Goal: Task Accomplishment & Management: Complete application form

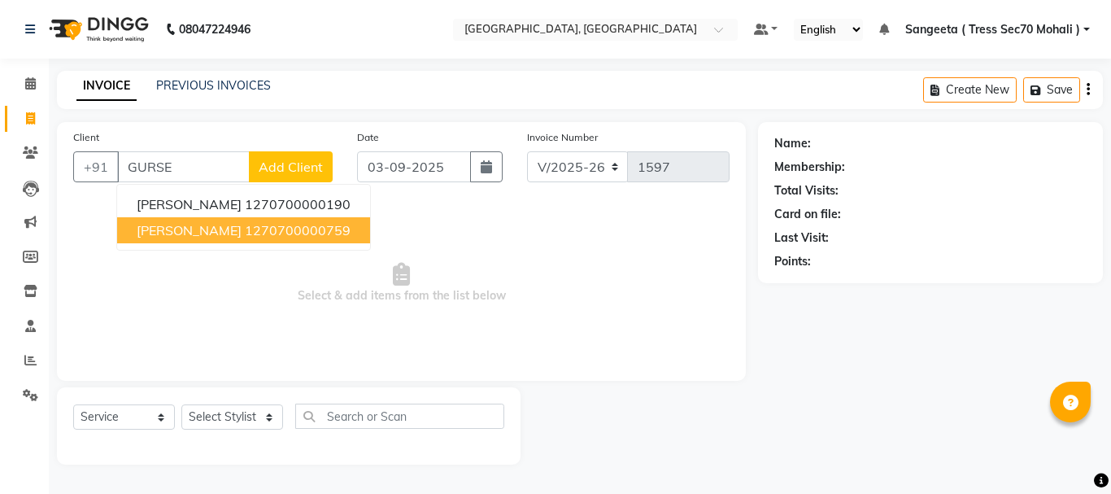
select select "6241"
select select "service"
click at [299, 219] on button "[PERSON_NAME] 1270700000759" at bounding box center [243, 230] width 253 height 26
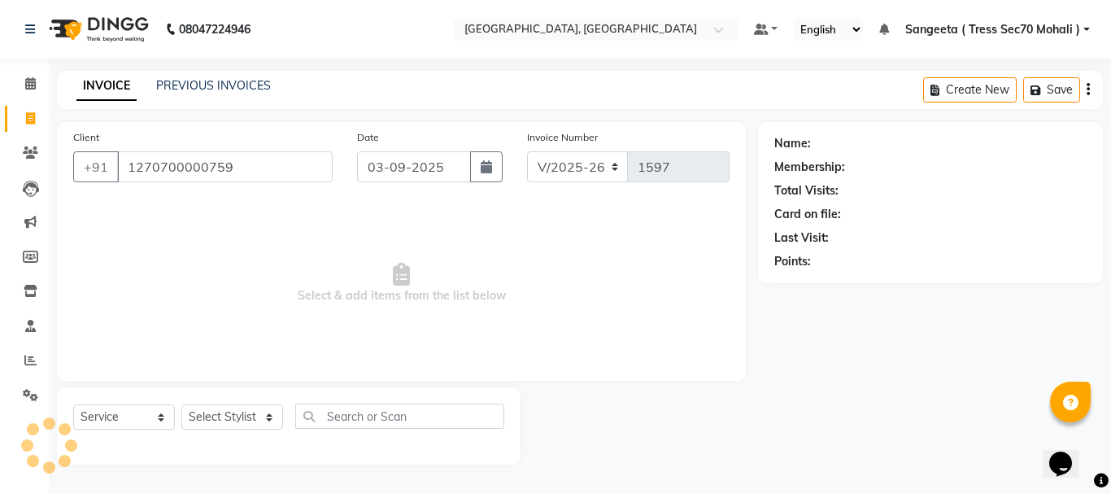
type input "1270700000759"
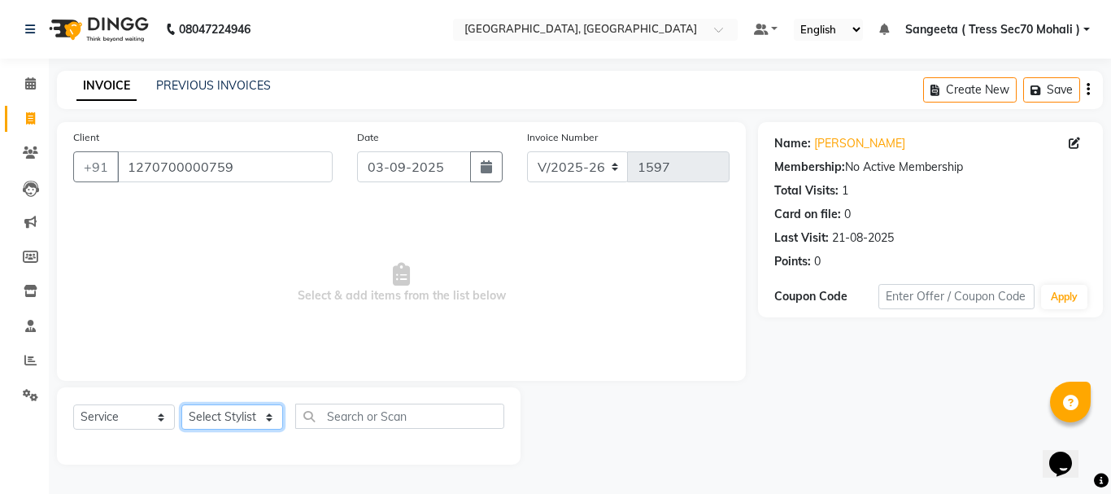
click at [233, 408] on select "Select Stylist Anni [PERSON_NAME] [PERSON_NAME] [PERSON_NAME] [PERSON_NAME] shr…" at bounding box center [232, 416] width 102 height 25
select select "46195"
click at [181, 404] on select "Select Stylist Anni [PERSON_NAME] [PERSON_NAME] [PERSON_NAME] [PERSON_NAME] shr…" at bounding box center [232, 416] width 102 height 25
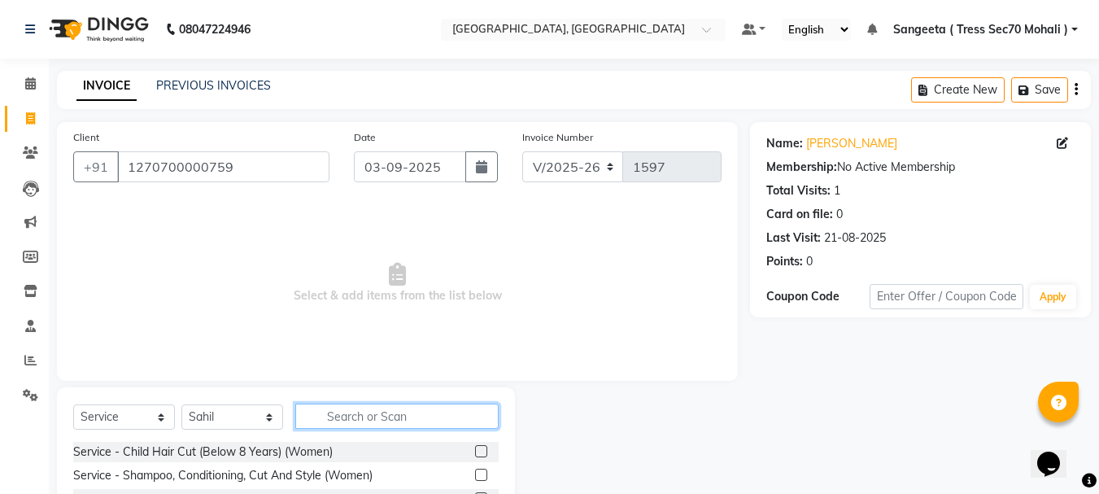
click at [386, 419] on input "text" at bounding box center [396, 416] width 203 height 25
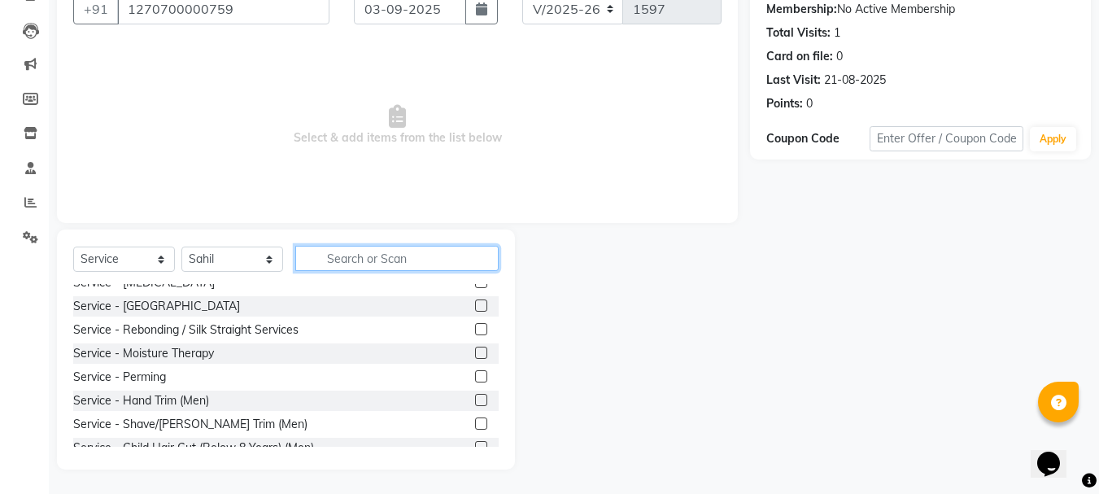
scroll to position [407, 0]
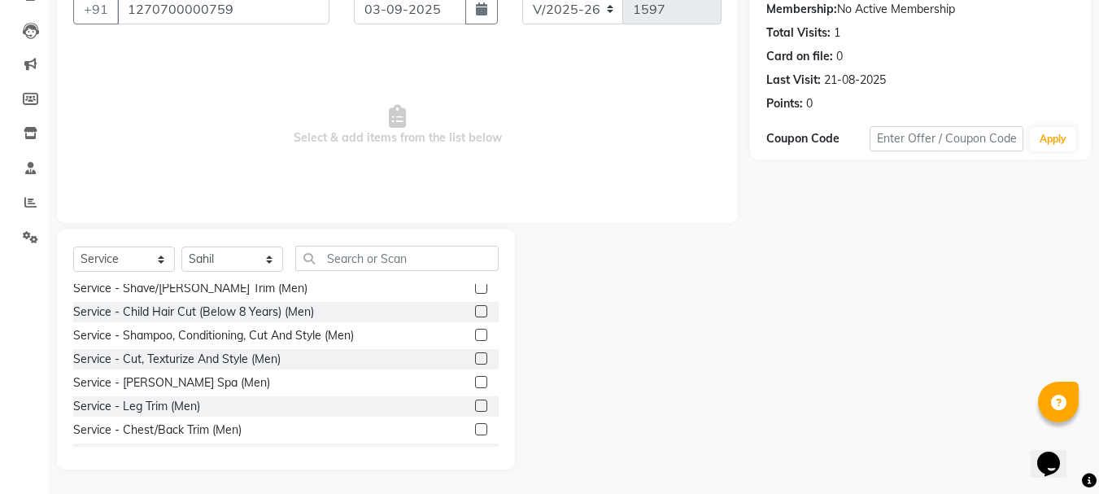
click at [475, 287] on label at bounding box center [481, 287] width 12 height 12
click at [475, 287] on input "checkbox" at bounding box center [480, 288] width 11 height 11
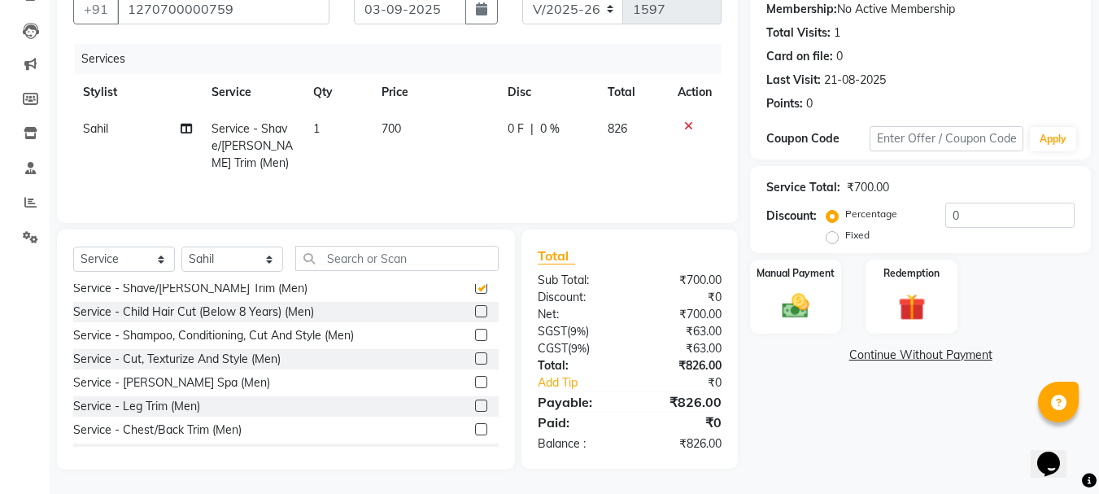
checkbox input "false"
click at [475, 337] on label at bounding box center [481, 335] width 12 height 12
click at [475, 337] on input "checkbox" at bounding box center [480, 335] width 11 height 11
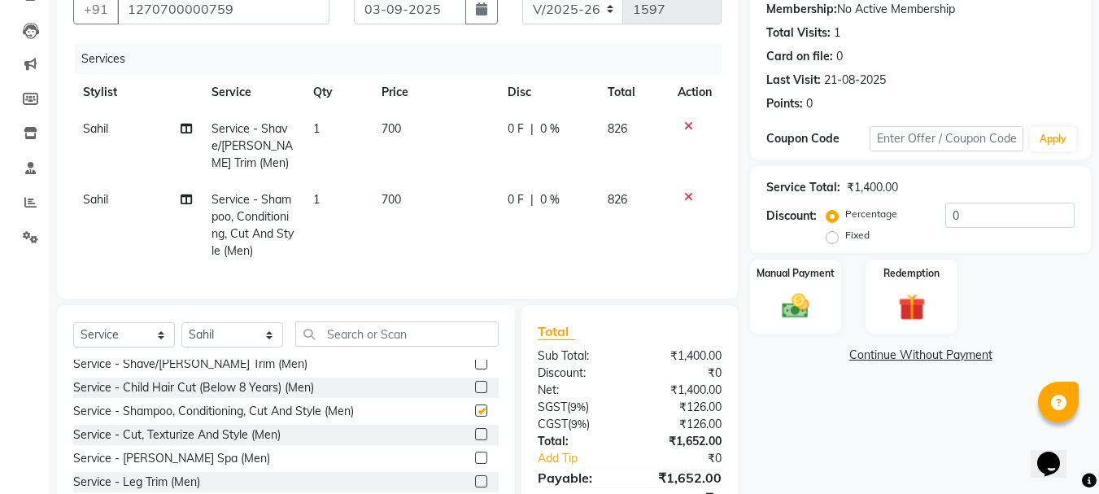
checkbox input "false"
click at [460, 151] on td "700" at bounding box center [435, 146] width 126 height 71
select select "46195"
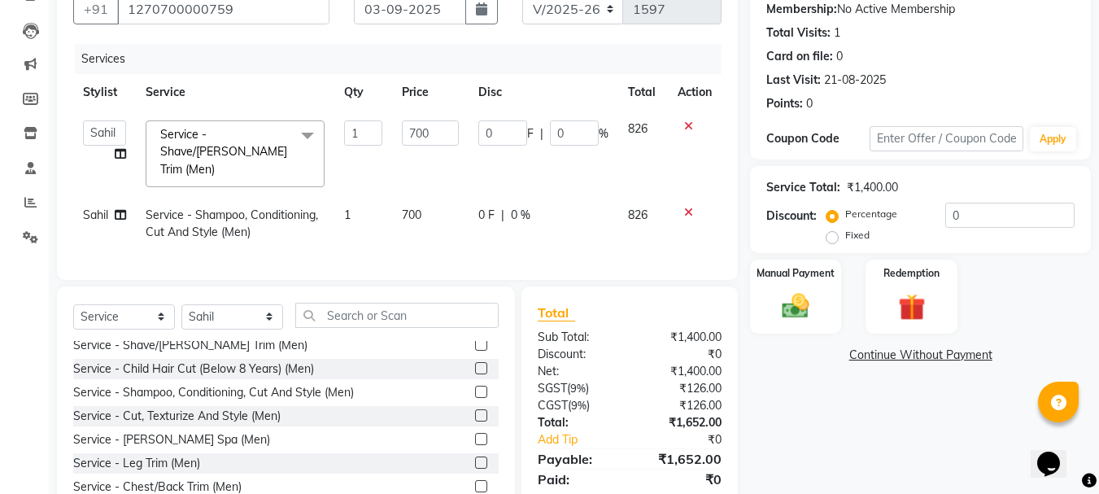
click at [421, 127] on input "700" at bounding box center [430, 132] width 56 height 25
type input "300"
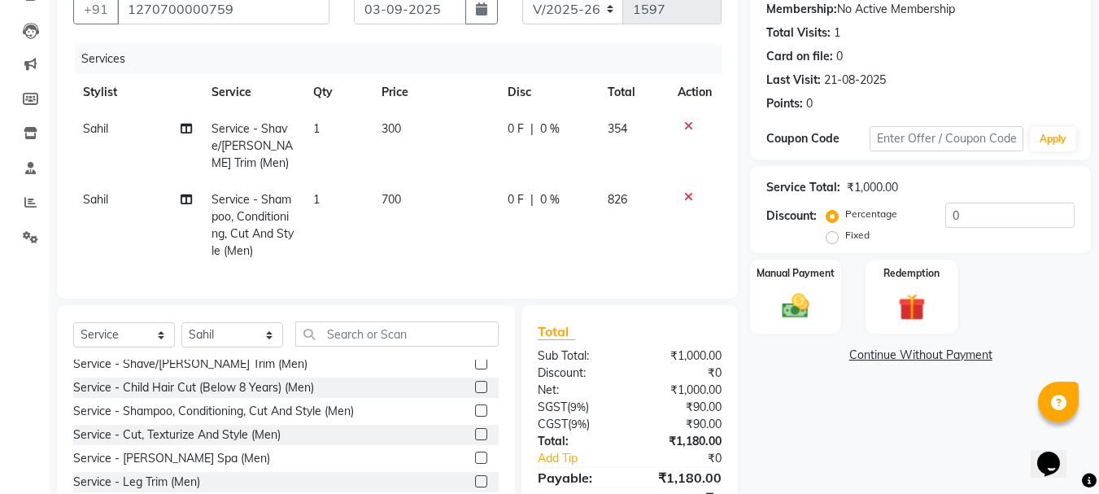
click at [369, 129] on td "1" at bounding box center [337, 146] width 68 height 71
select select "46195"
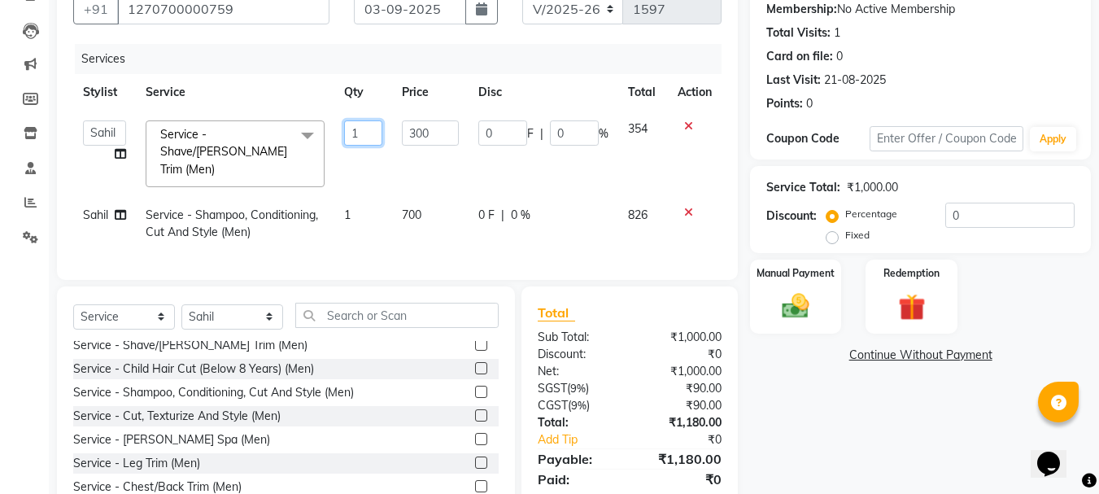
click at [368, 129] on input "1" at bounding box center [363, 132] width 39 height 25
type input "2"
click at [427, 197] on td "700" at bounding box center [430, 224] width 76 height 54
select select "46195"
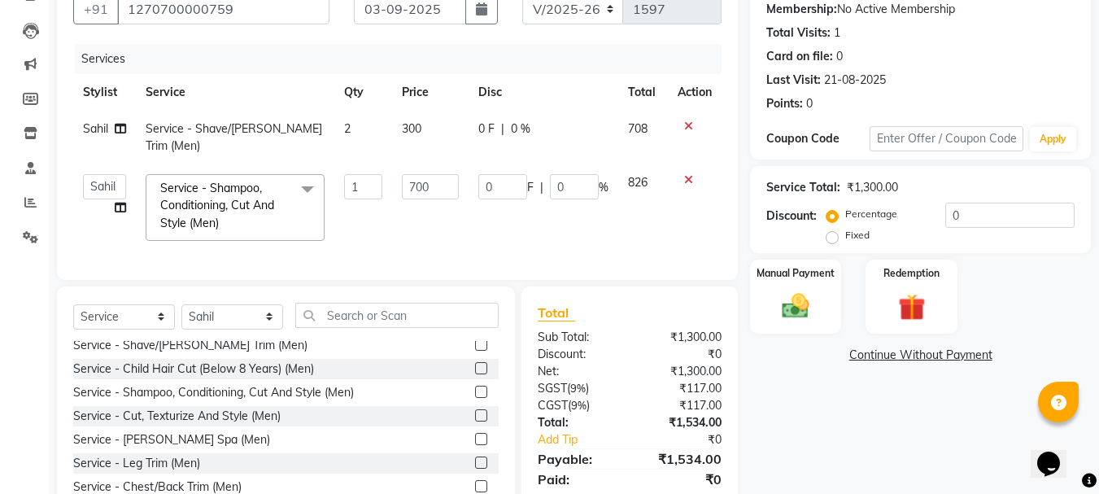
click at [429, 187] on td "700" at bounding box center [430, 207] width 76 height 86
click at [444, 175] on input "700" at bounding box center [430, 186] width 56 height 25
type input "7"
type input "500"
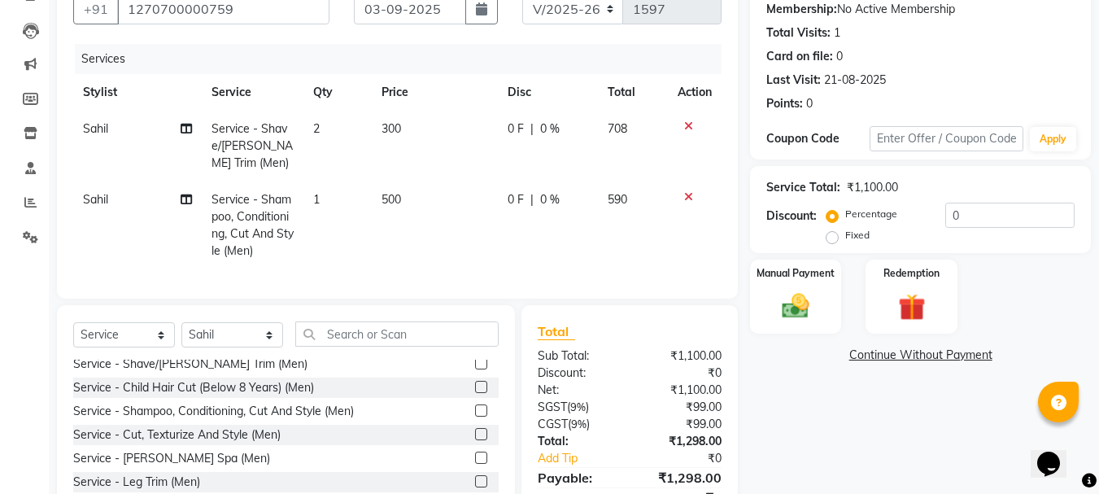
click at [669, 212] on td at bounding box center [695, 225] width 54 height 88
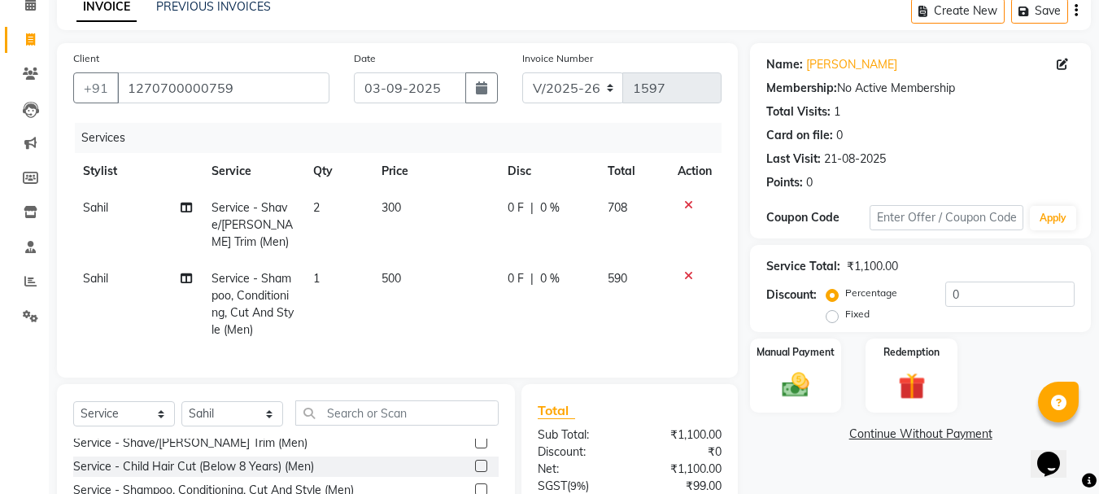
scroll to position [0, 0]
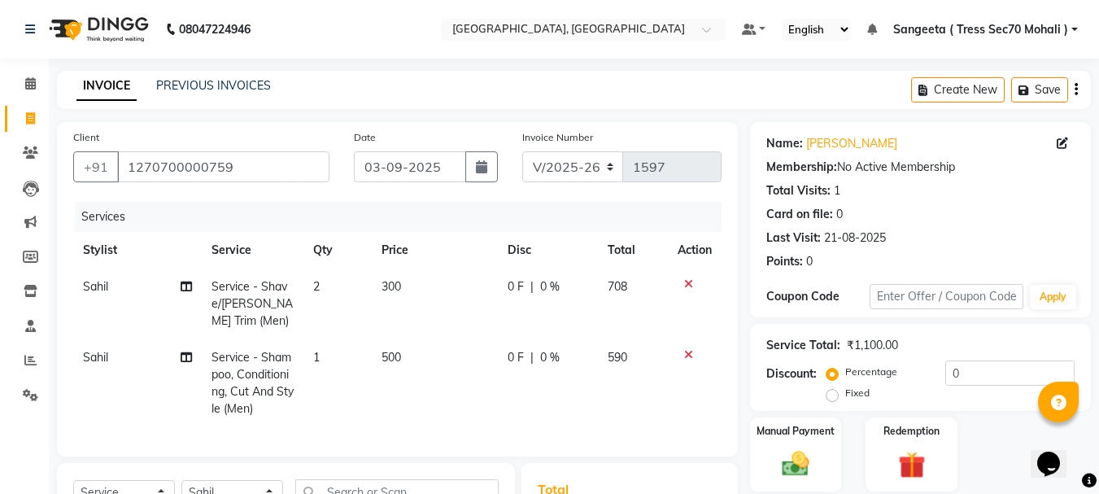
click at [1075, 82] on button "button" at bounding box center [1076, 90] width 3 height 38
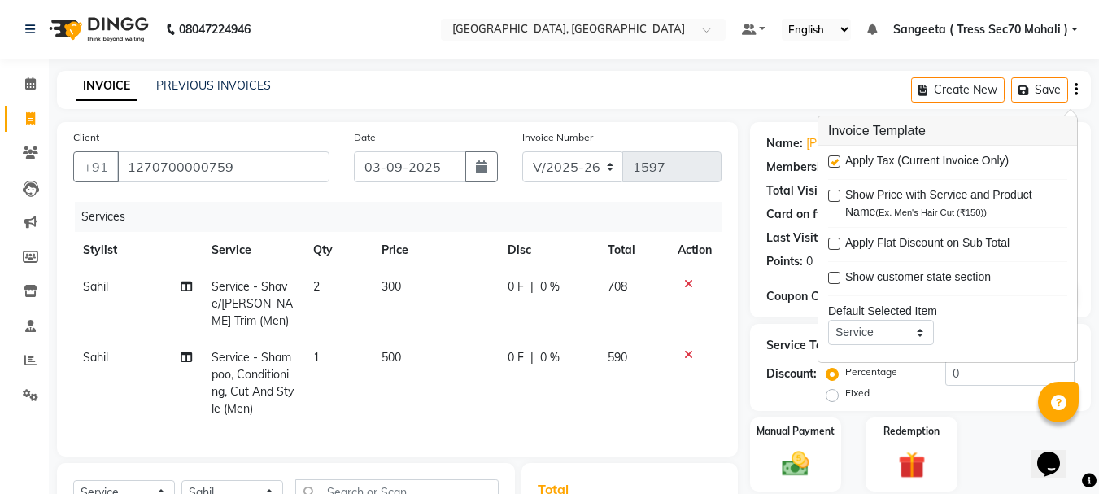
click at [831, 164] on label at bounding box center [834, 161] width 12 height 12
click at [831, 164] on input "checkbox" at bounding box center [833, 162] width 11 height 11
checkbox input "false"
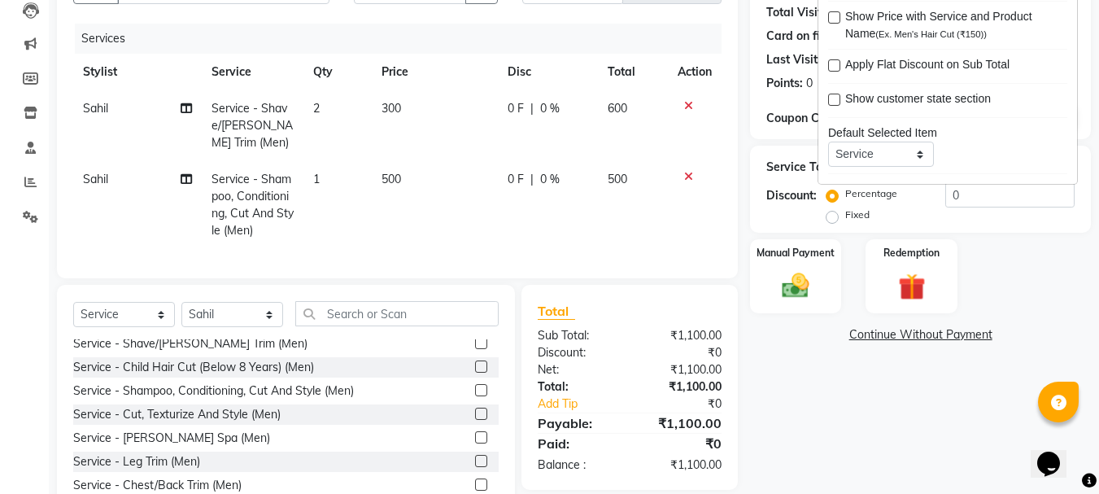
scroll to position [246, 0]
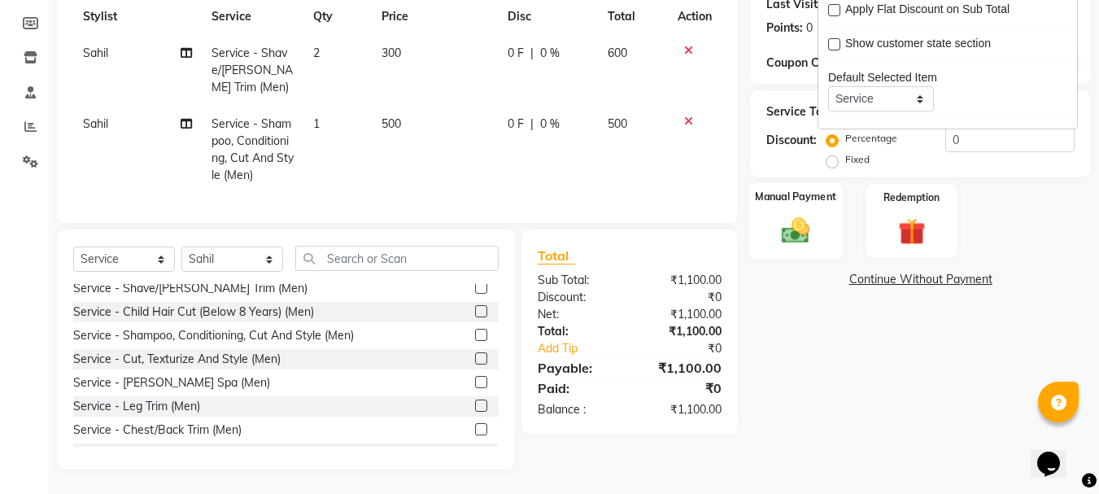
click at [783, 223] on img at bounding box center [796, 230] width 46 height 33
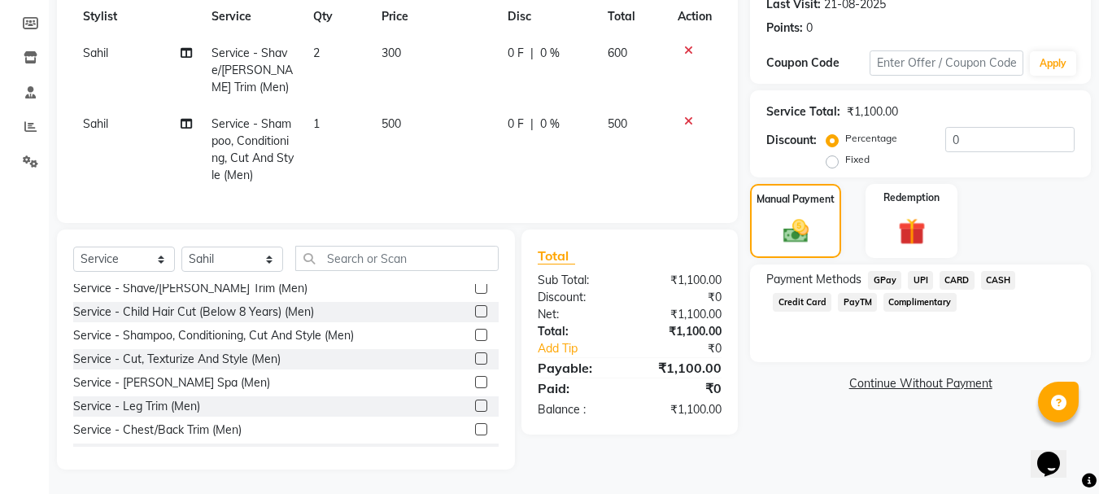
click at [960, 271] on span "CARD" at bounding box center [957, 280] width 35 height 19
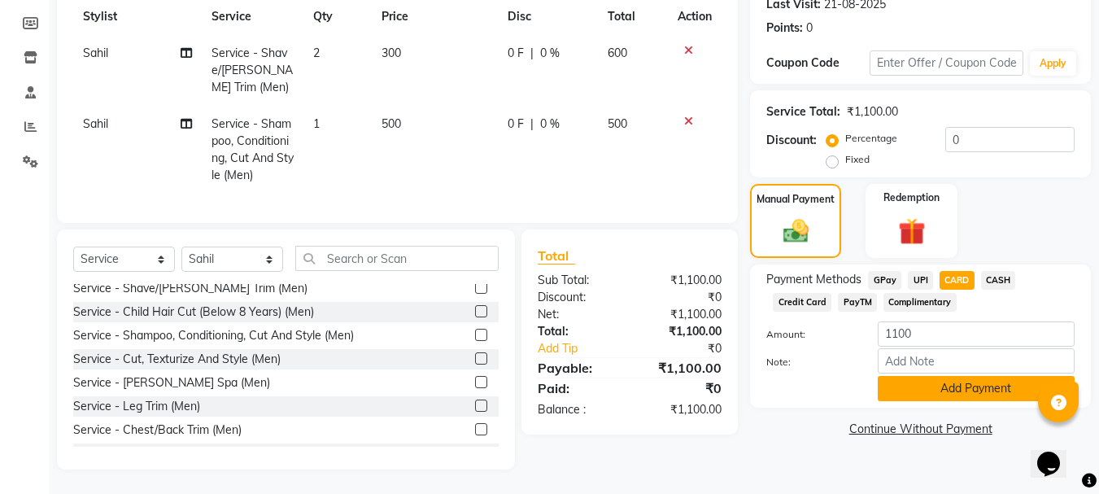
click at [921, 379] on button "Add Payment" at bounding box center [976, 388] width 197 height 25
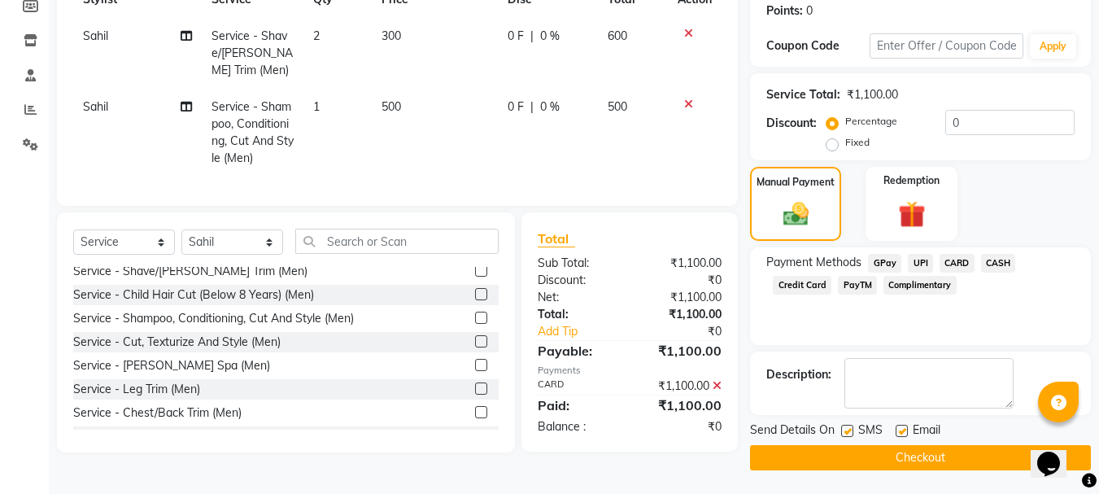
scroll to position [251, 0]
click at [849, 430] on label at bounding box center [847, 430] width 12 height 12
click at [849, 430] on input "checkbox" at bounding box center [846, 430] width 11 height 11
checkbox input "false"
click at [862, 450] on button "Checkout" at bounding box center [920, 456] width 341 height 25
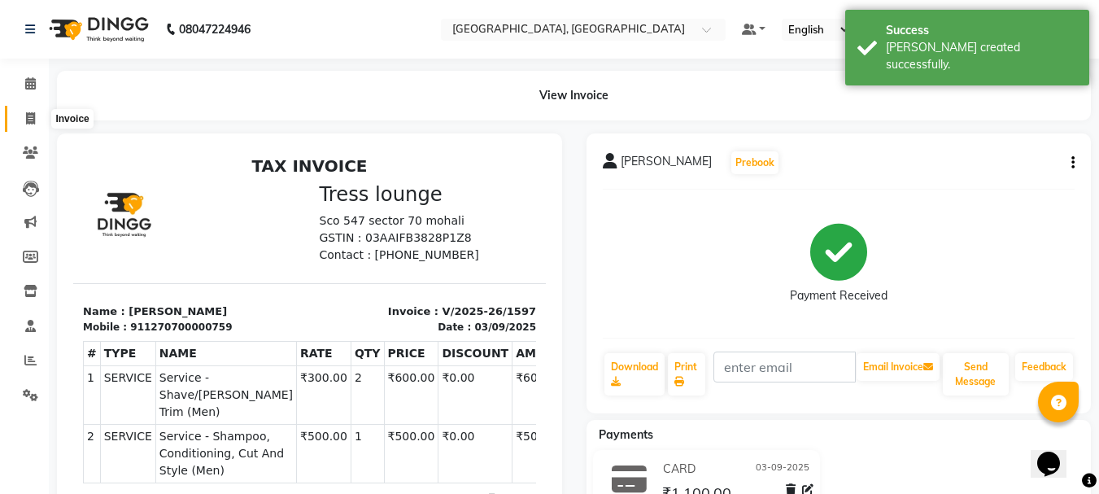
click at [30, 116] on icon at bounding box center [30, 118] width 9 height 12
select select "service"
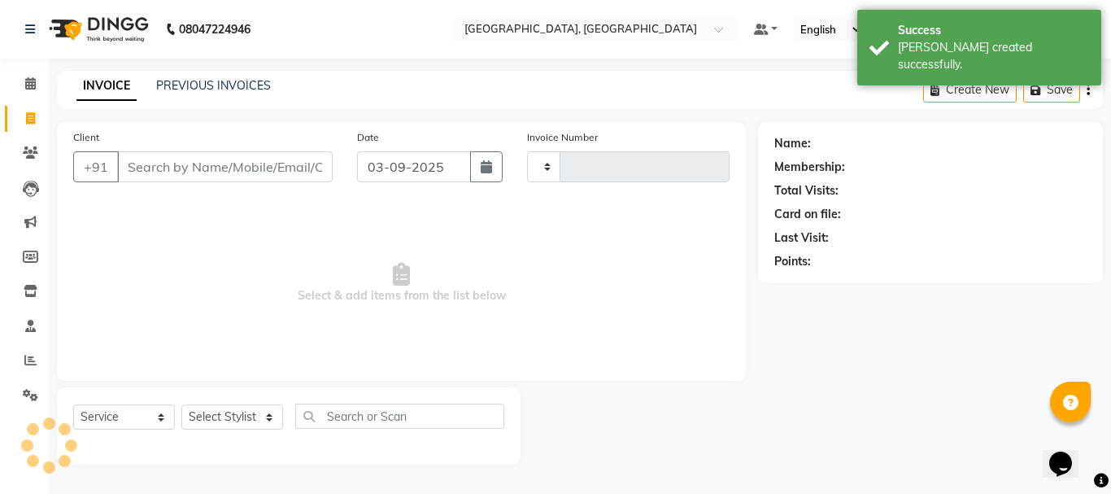
type input "1598"
select select "6241"
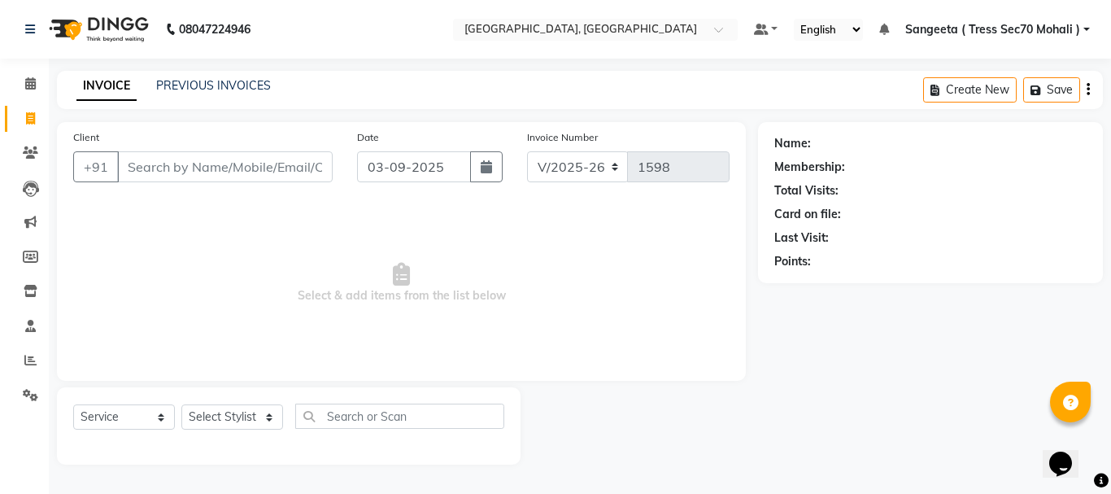
drag, startPoint x: 524, startPoint y: 312, endPoint x: 504, endPoint y: 305, distance: 20.9
click at [523, 312] on span "Select & add items from the list below" at bounding box center [401, 283] width 657 height 163
click at [178, 177] on input "Client" at bounding box center [225, 166] width 216 height 31
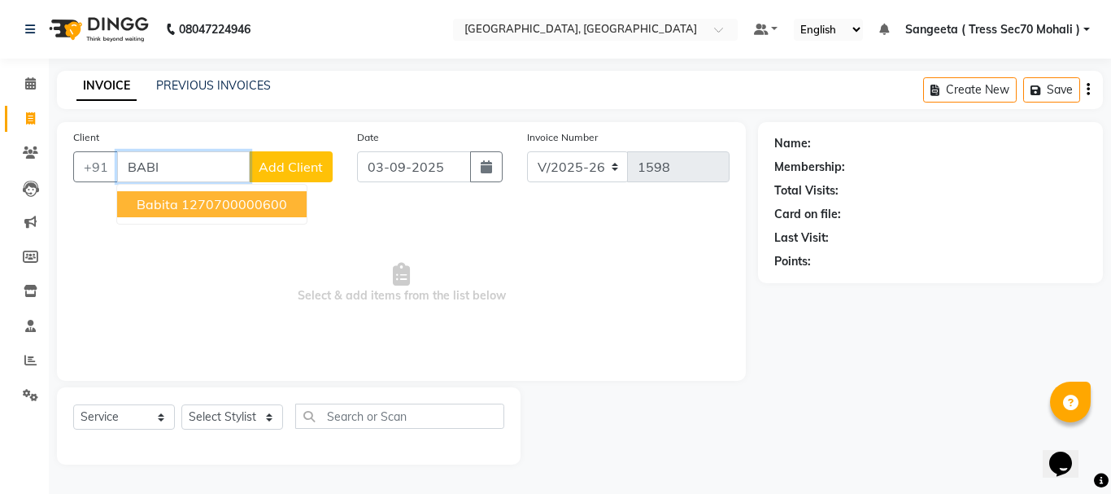
click at [287, 207] on button "Babita 1270700000600" at bounding box center [212, 204] width 190 height 26
type input "1270700000600"
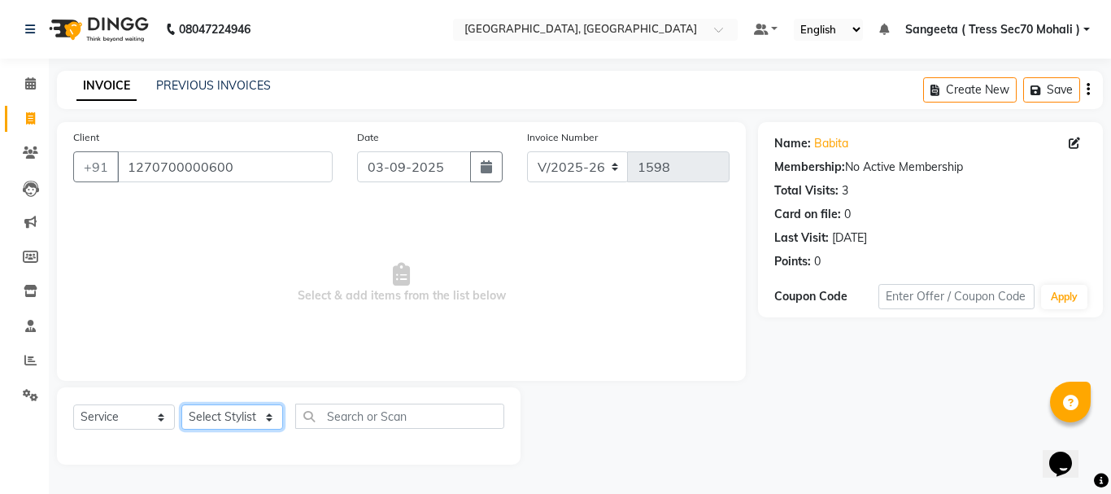
click at [247, 409] on select "Select Stylist Anni [PERSON_NAME] [PERSON_NAME] [PERSON_NAME] [PERSON_NAME] shr…" at bounding box center [232, 416] width 102 height 25
select select "46192"
click at [181, 404] on select "Select Stylist Anni [PERSON_NAME] [PERSON_NAME] [PERSON_NAME] [PERSON_NAME] shr…" at bounding box center [232, 416] width 102 height 25
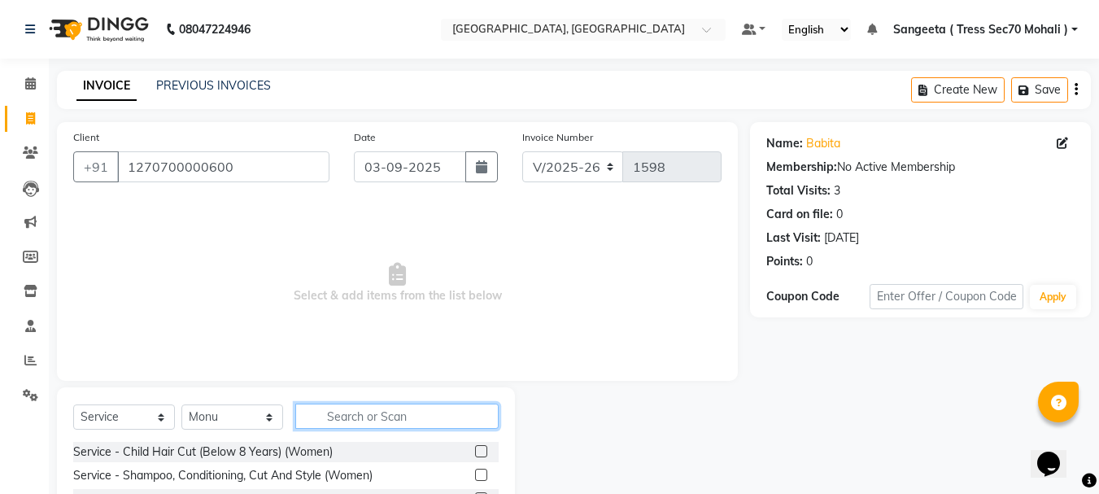
click at [380, 413] on input "text" at bounding box center [396, 416] width 203 height 25
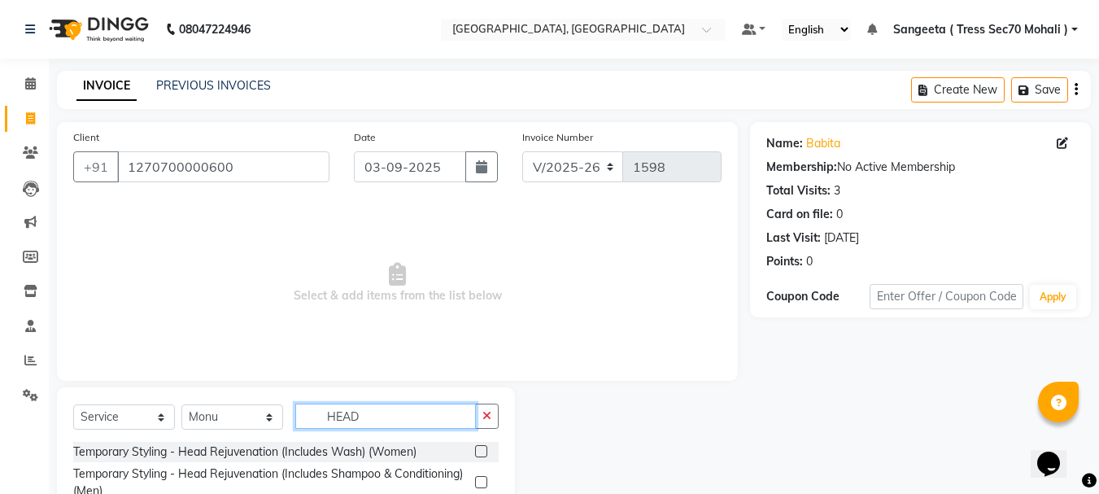
type input "HEAD"
click at [478, 449] on label at bounding box center [481, 451] width 12 height 12
click at [478, 449] on input "checkbox" at bounding box center [480, 452] width 11 height 11
checkbox input "true"
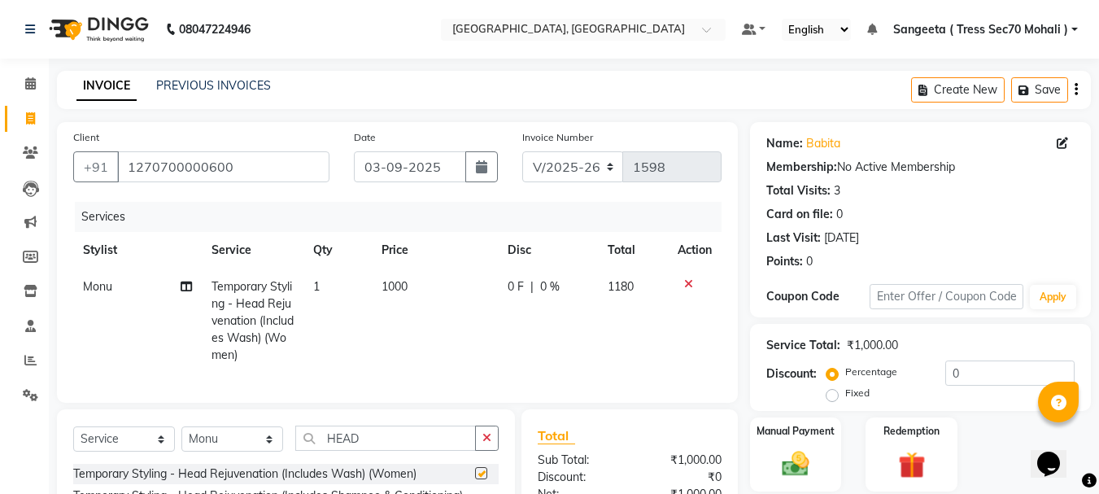
click at [436, 285] on td "1000" at bounding box center [435, 320] width 126 height 105
select select "46192"
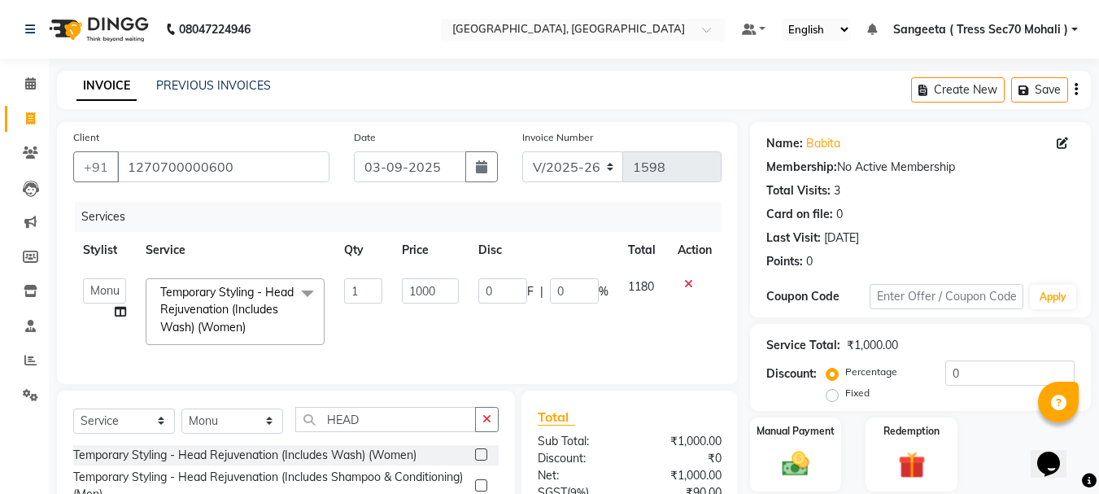
checkbox input "false"
click at [436, 285] on input "1000" at bounding box center [430, 290] width 56 height 25
type input "1"
type input "800"
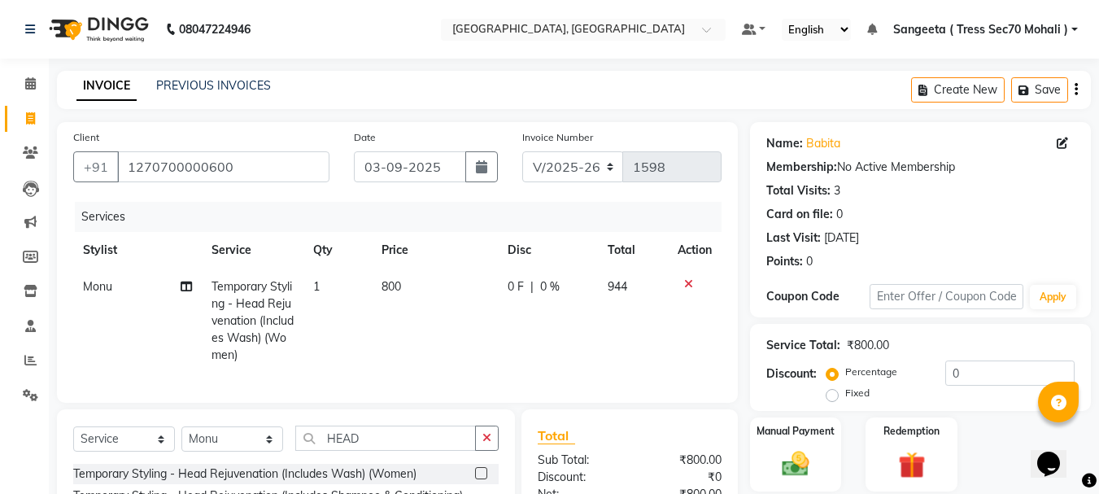
click at [515, 294] on span "0 F" at bounding box center [516, 286] width 16 height 17
select select "46192"
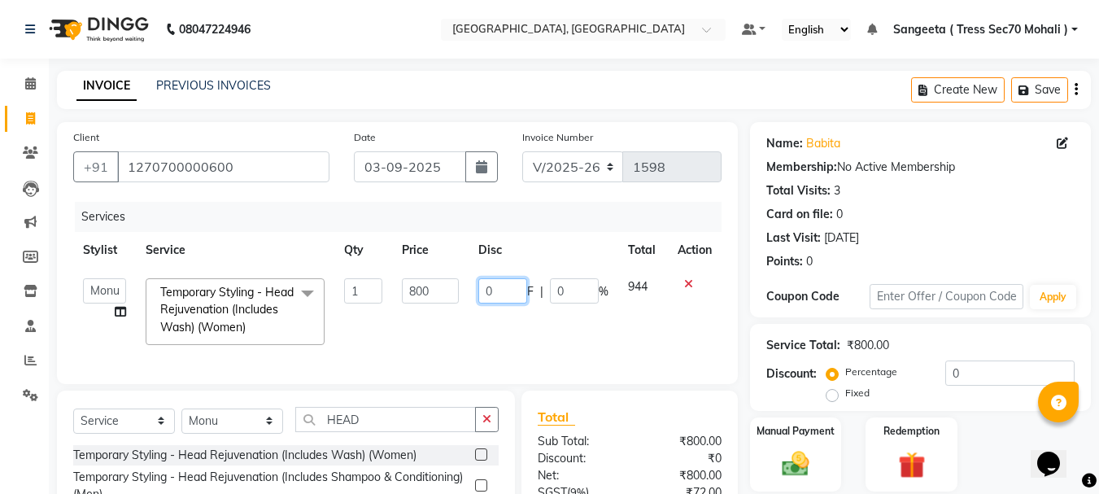
click at [515, 294] on input "0" at bounding box center [502, 290] width 49 height 25
type input "100"
click at [722, 204] on div "Client [PHONE_NUMBER] Date [DATE] Invoice Number V/2025 V/[PHONE_NUMBER] Servic…" at bounding box center [397, 253] width 681 height 262
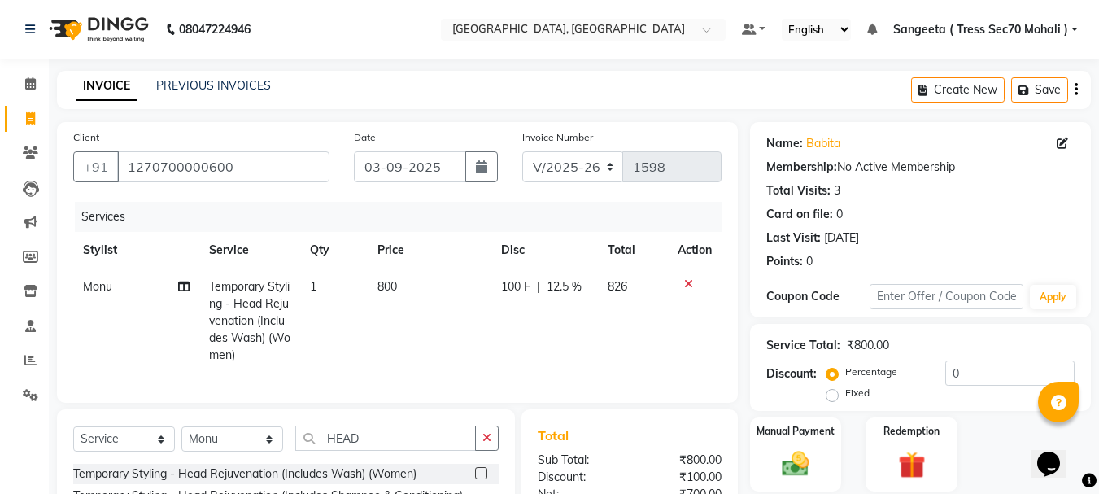
click at [1076, 81] on button "button" at bounding box center [1076, 90] width 3 height 38
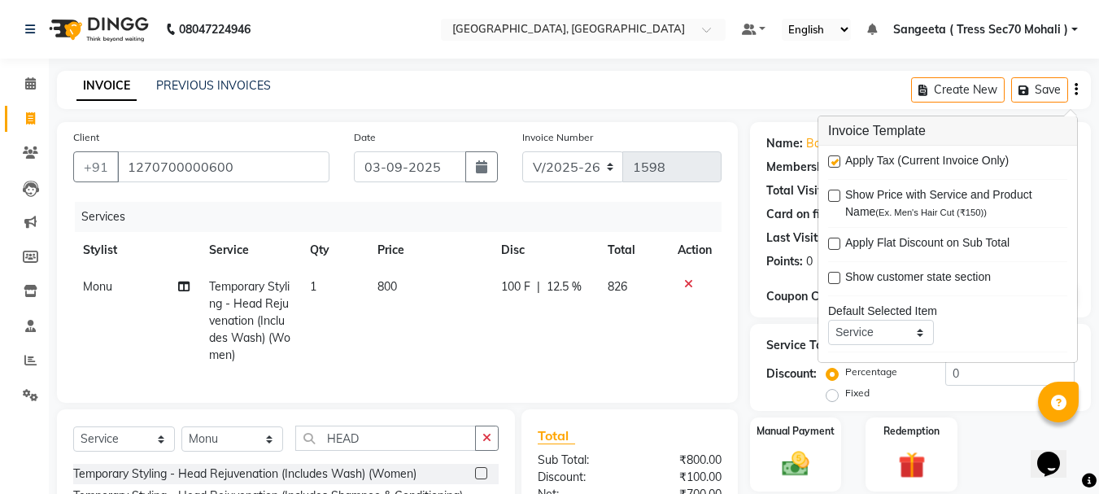
click at [835, 164] on label at bounding box center [834, 161] width 12 height 12
click at [835, 164] on input "checkbox" at bounding box center [833, 162] width 11 height 11
checkbox input "false"
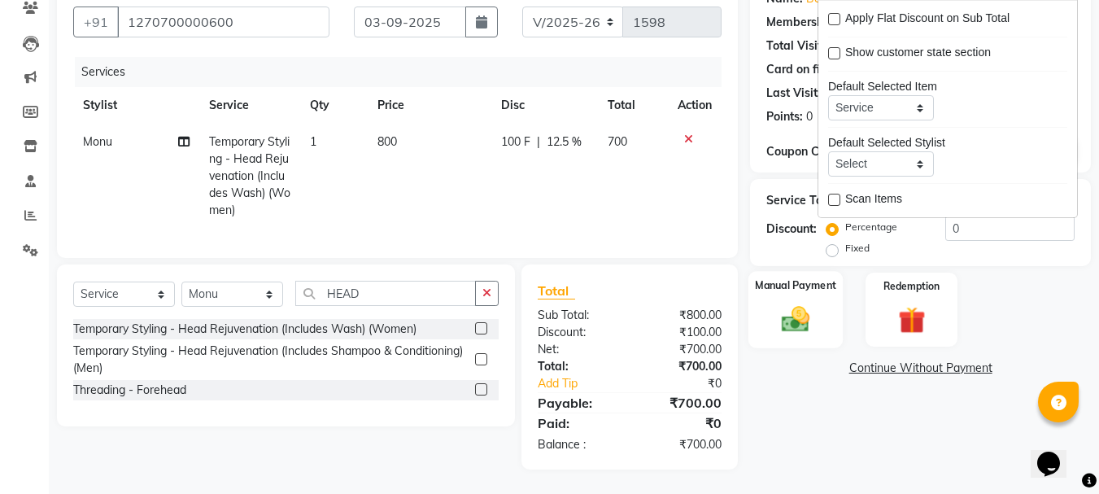
scroll to position [157, 0]
click at [793, 313] on img at bounding box center [796, 319] width 46 height 33
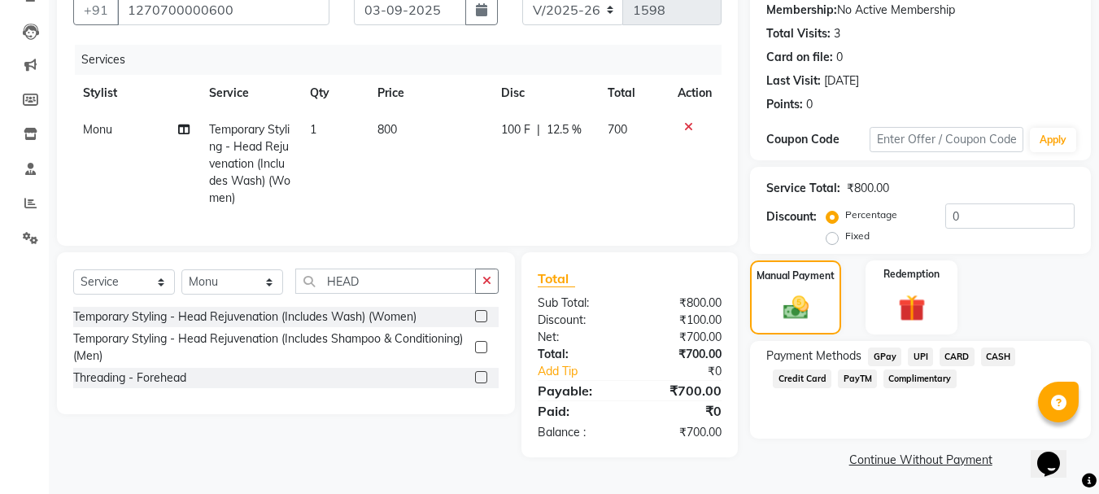
click at [958, 358] on span "CARD" at bounding box center [957, 356] width 35 height 19
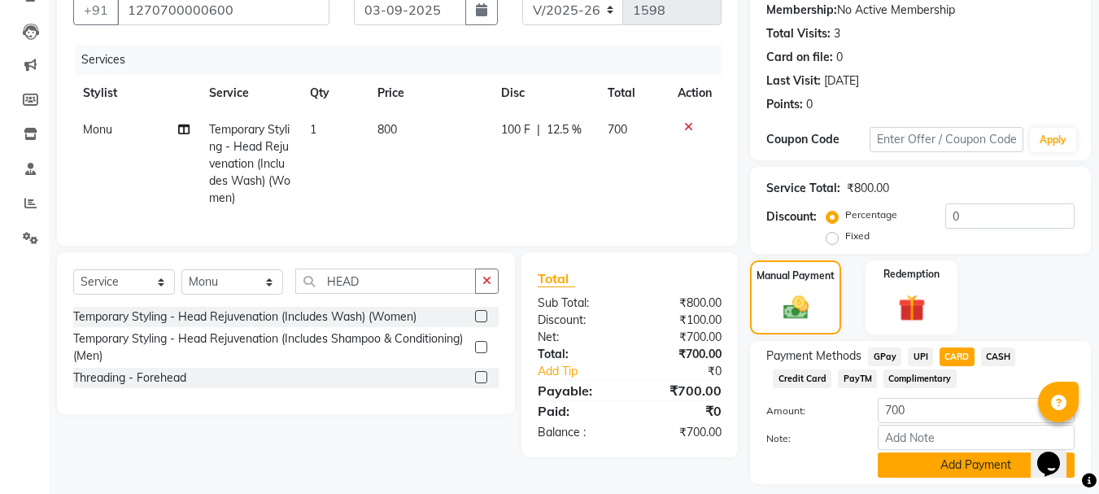
click at [963, 460] on button "Add Payment" at bounding box center [976, 464] width 197 height 25
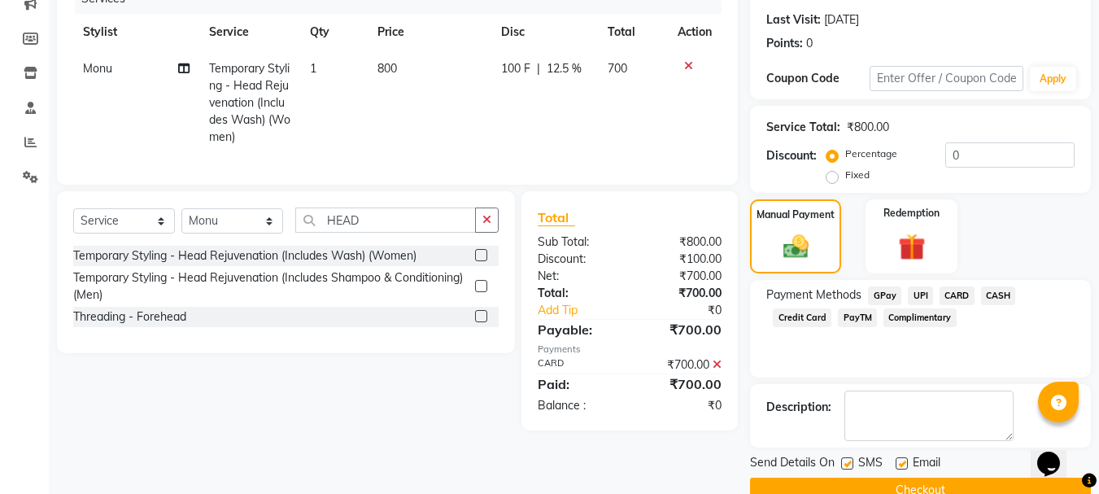
scroll to position [251, 0]
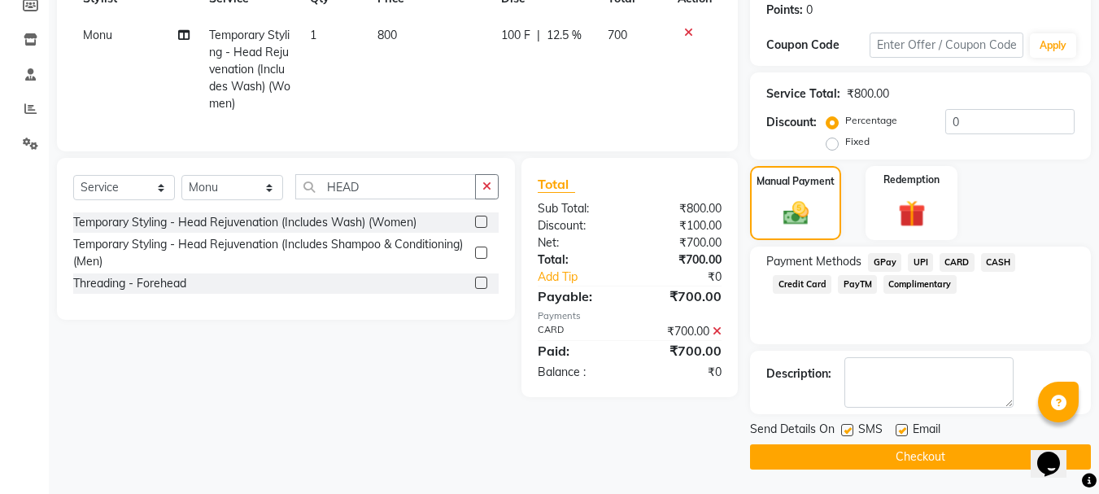
click at [853, 430] on label at bounding box center [847, 430] width 12 height 12
click at [852, 430] on input "checkbox" at bounding box center [846, 430] width 11 height 11
checkbox input "false"
click at [853, 460] on button "Checkout" at bounding box center [920, 456] width 341 height 25
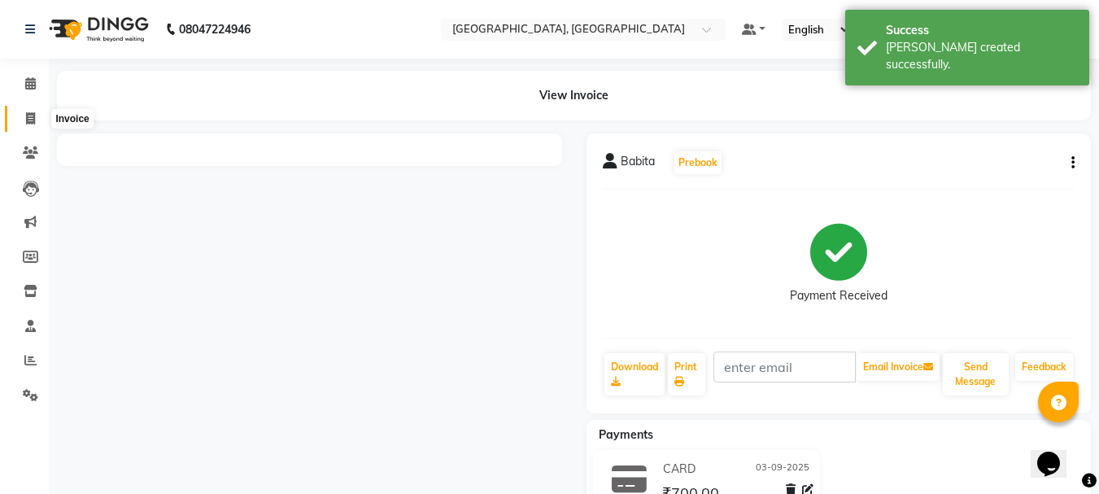
click at [36, 114] on span at bounding box center [30, 119] width 28 height 19
select select "service"
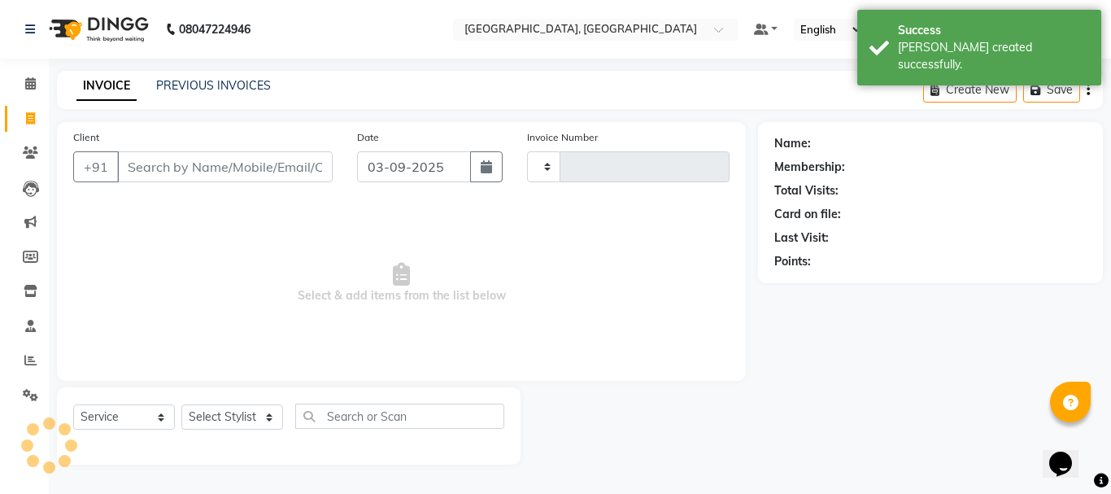
type input "1599"
select select "6241"
